Goal: Task Accomplishment & Management: Use online tool/utility

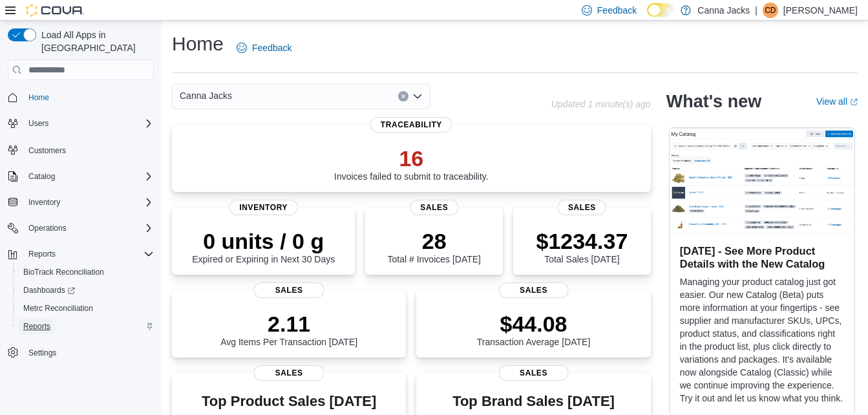
click at [37, 321] on span "Reports" at bounding box center [36, 326] width 27 height 10
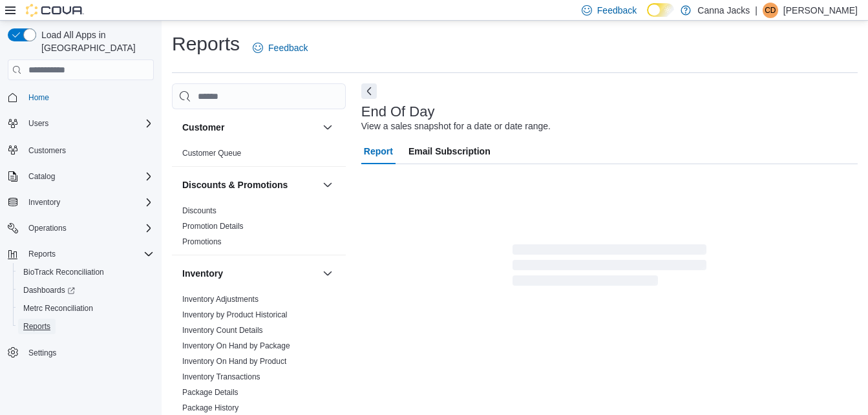
scroll to position [16, 0]
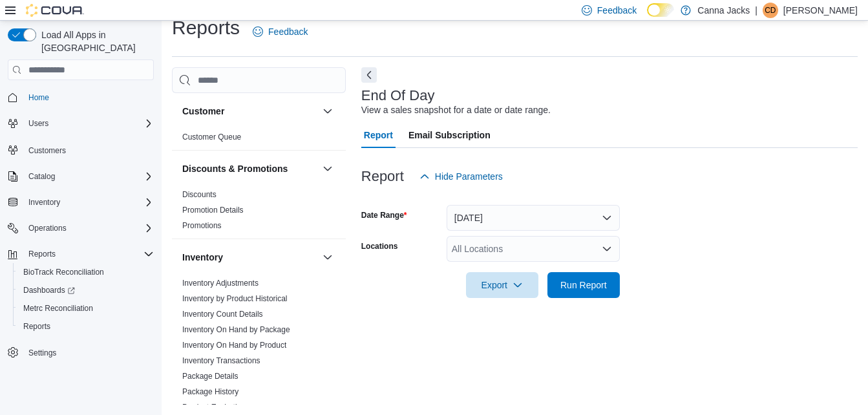
click at [605, 248] on icon "Open list of options" at bounding box center [607, 249] width 8 height 4
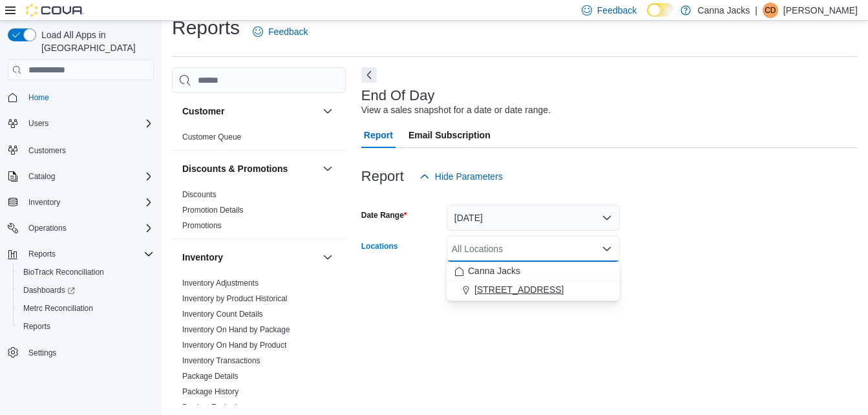
click at [563, 286] on div "10001 US Hwy 59" at bounding box center [533, 289] width 158 height 13
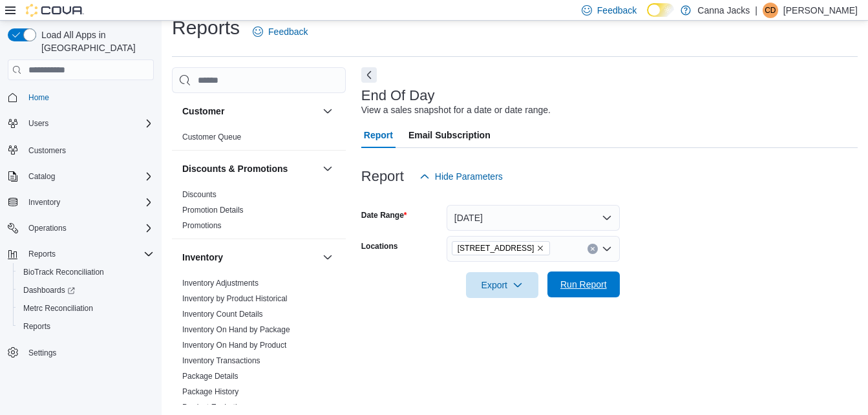
click at [582, 289] on span "Run Report" at bounding box center [583, 284] width 47 height 13
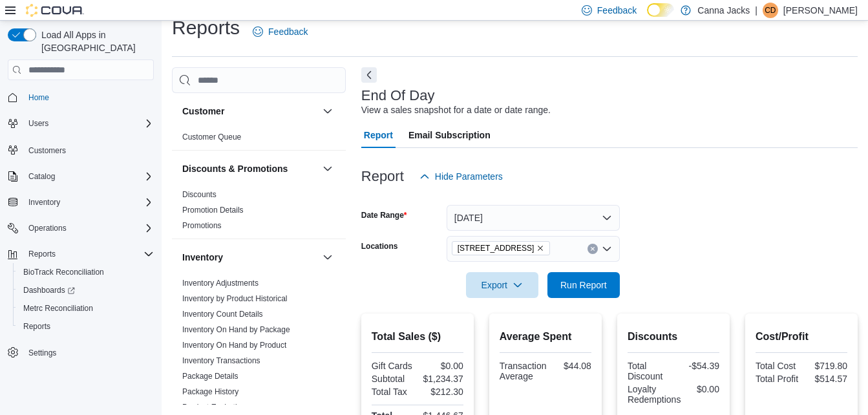
scroll to position [145, 0]
